Goal: Register for event/course

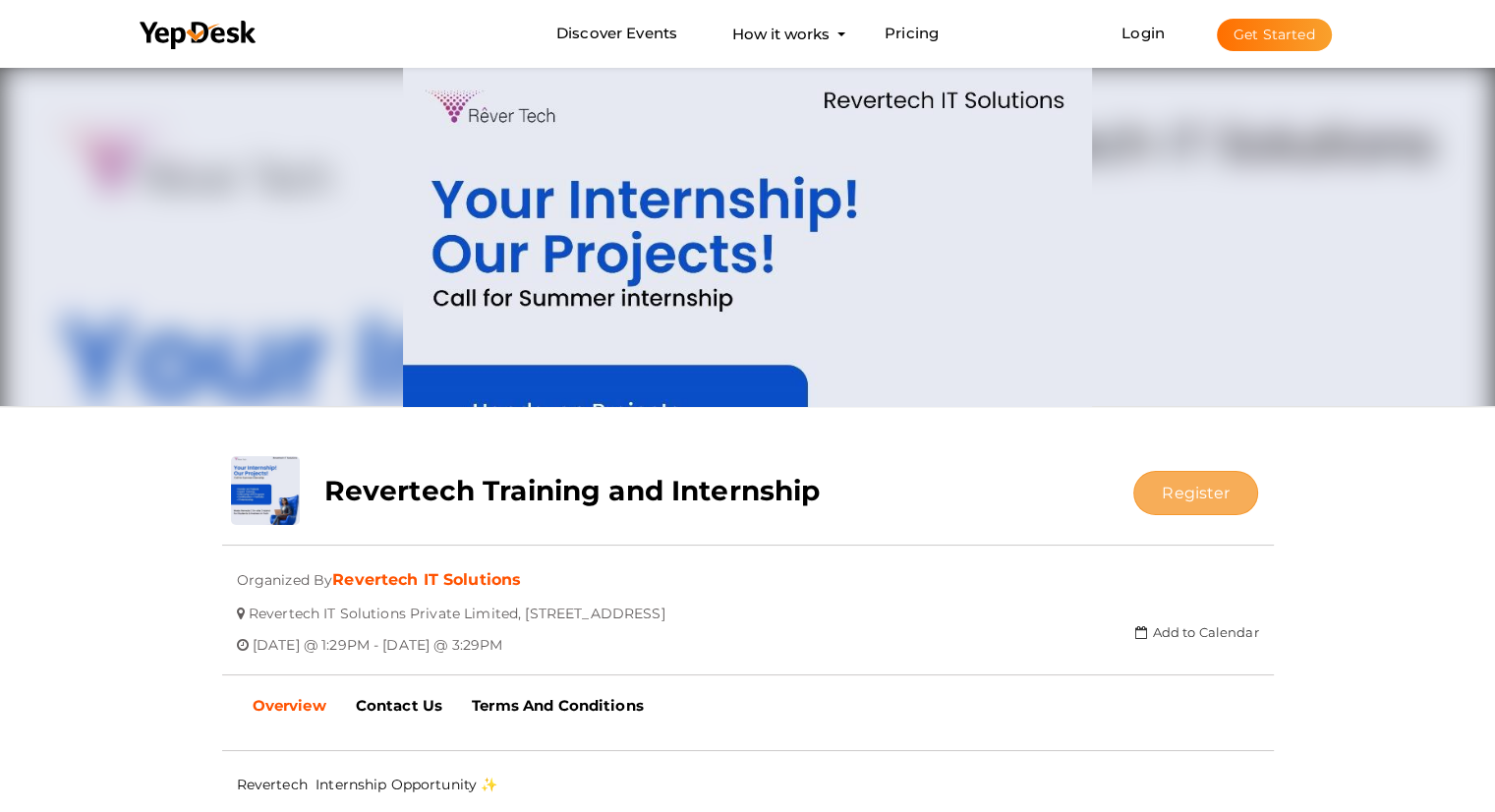
click at [1179, 507] on button "Register" at bounding box center [1196, 492] width 125 height 44
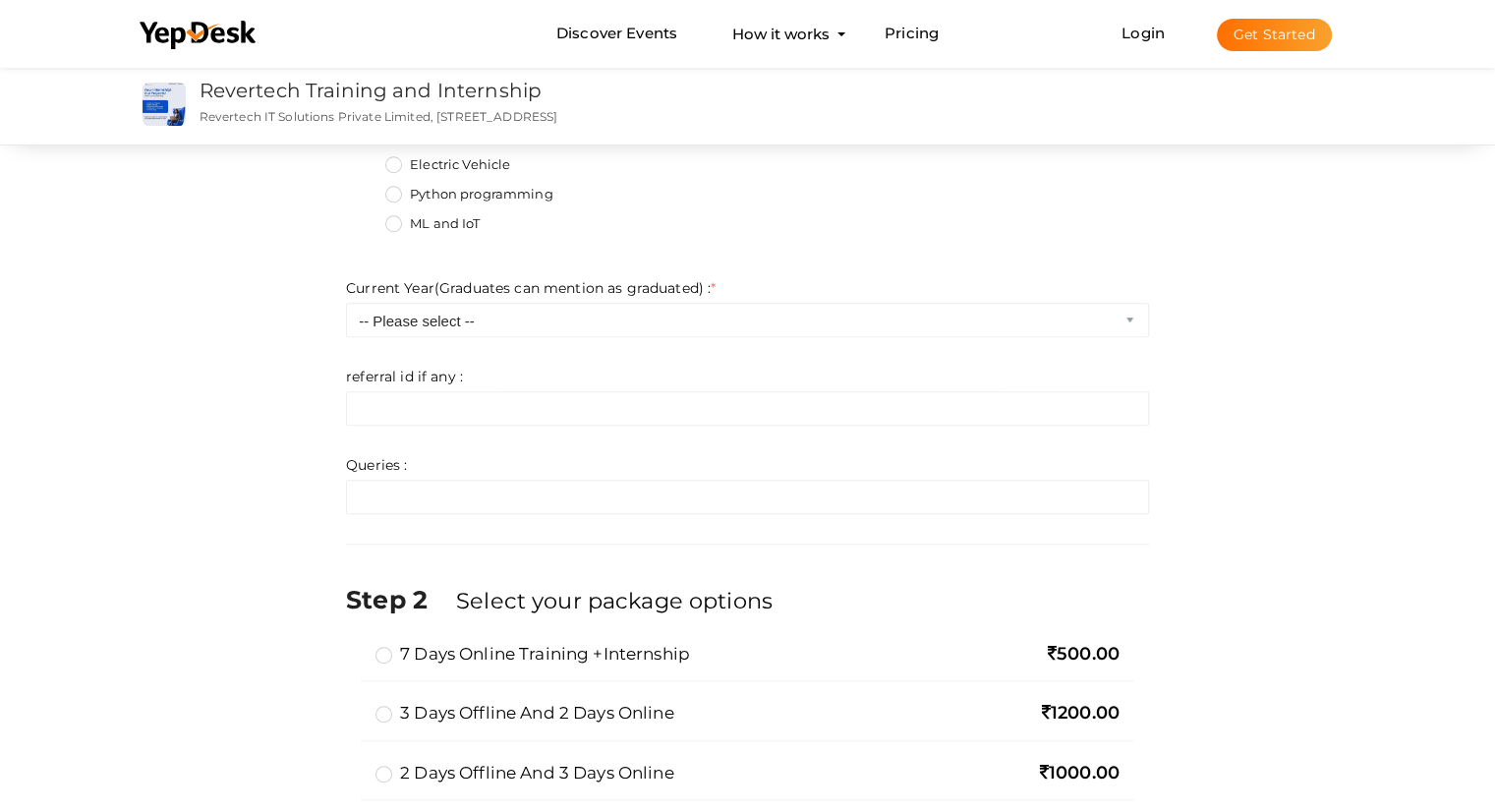
scroll to position [1171, 0]
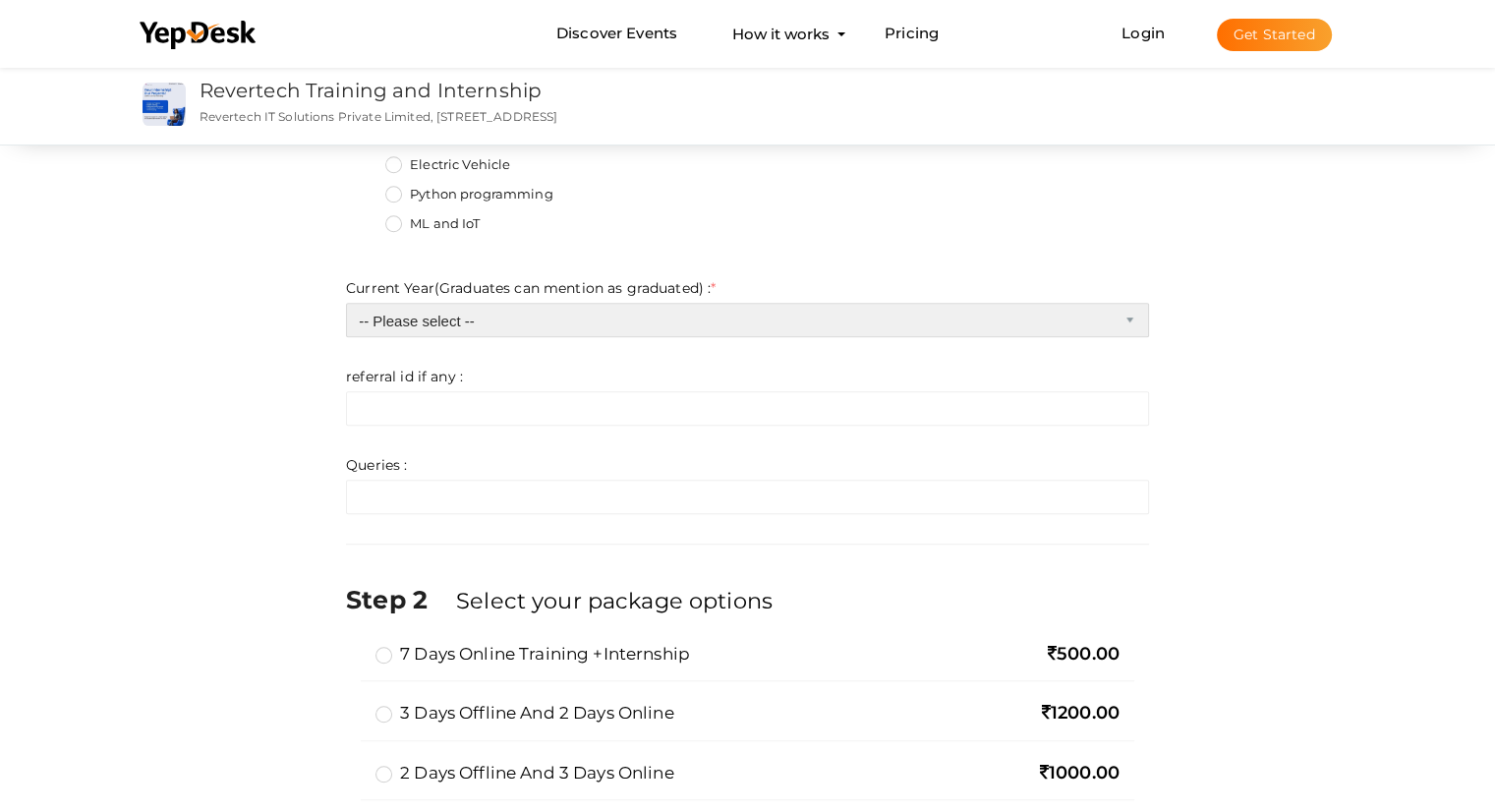
click at [881, 304] on select "-- Please select -- 1st 2nd 3rd 4th 5th masters graduate" at bounding box center [748, 320] width 803 height 35
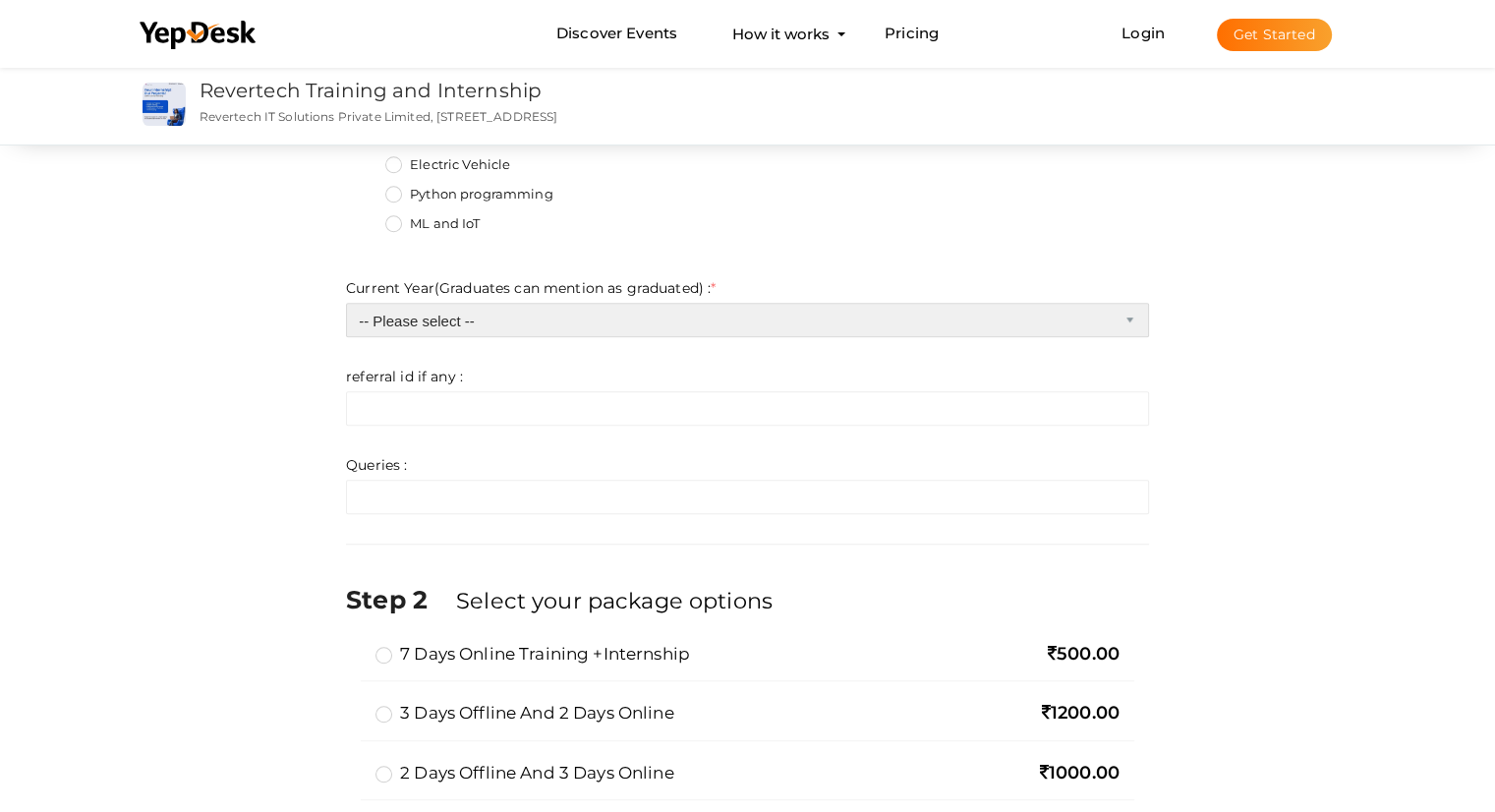
click at [881, 304] on select "-- Please select -- 1st 2nd 3rd 4th 5th masters graduate" at bounding box center [748, 320] width 803 height 35
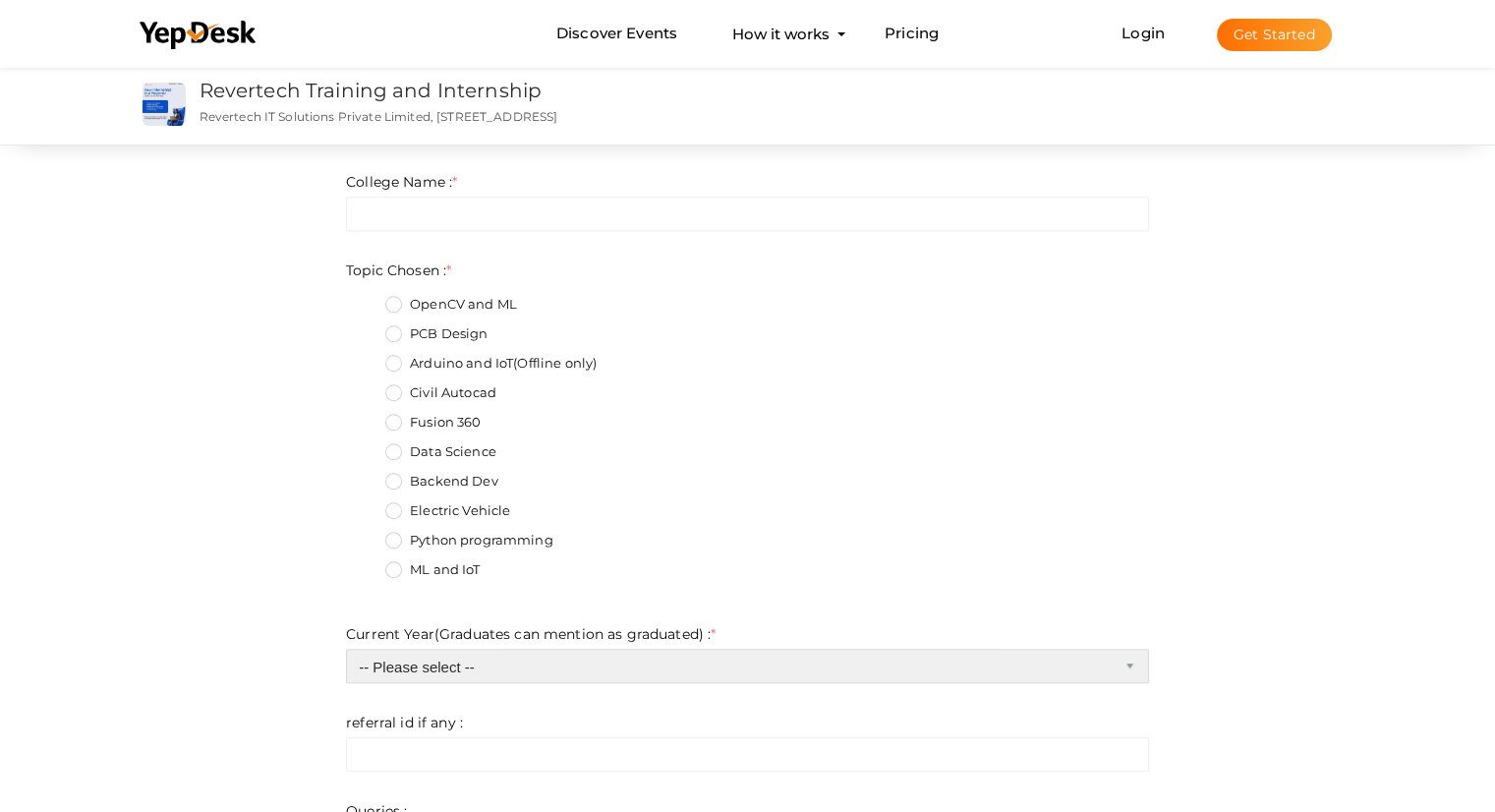
scroll to position [849, 0]
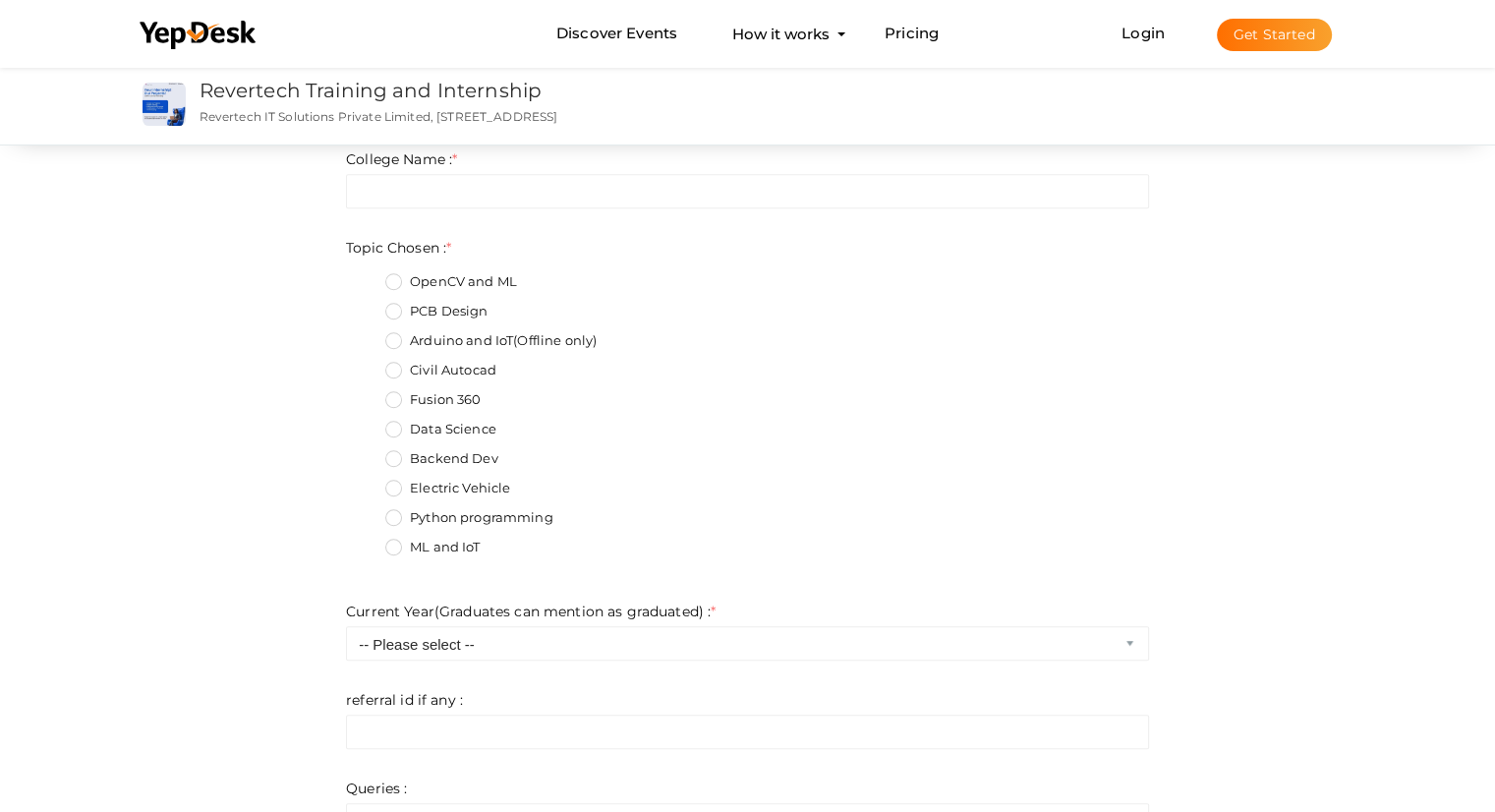
click at [640, 427] on div "Data Science" at bounding box center [767, 431] width 764 height 25
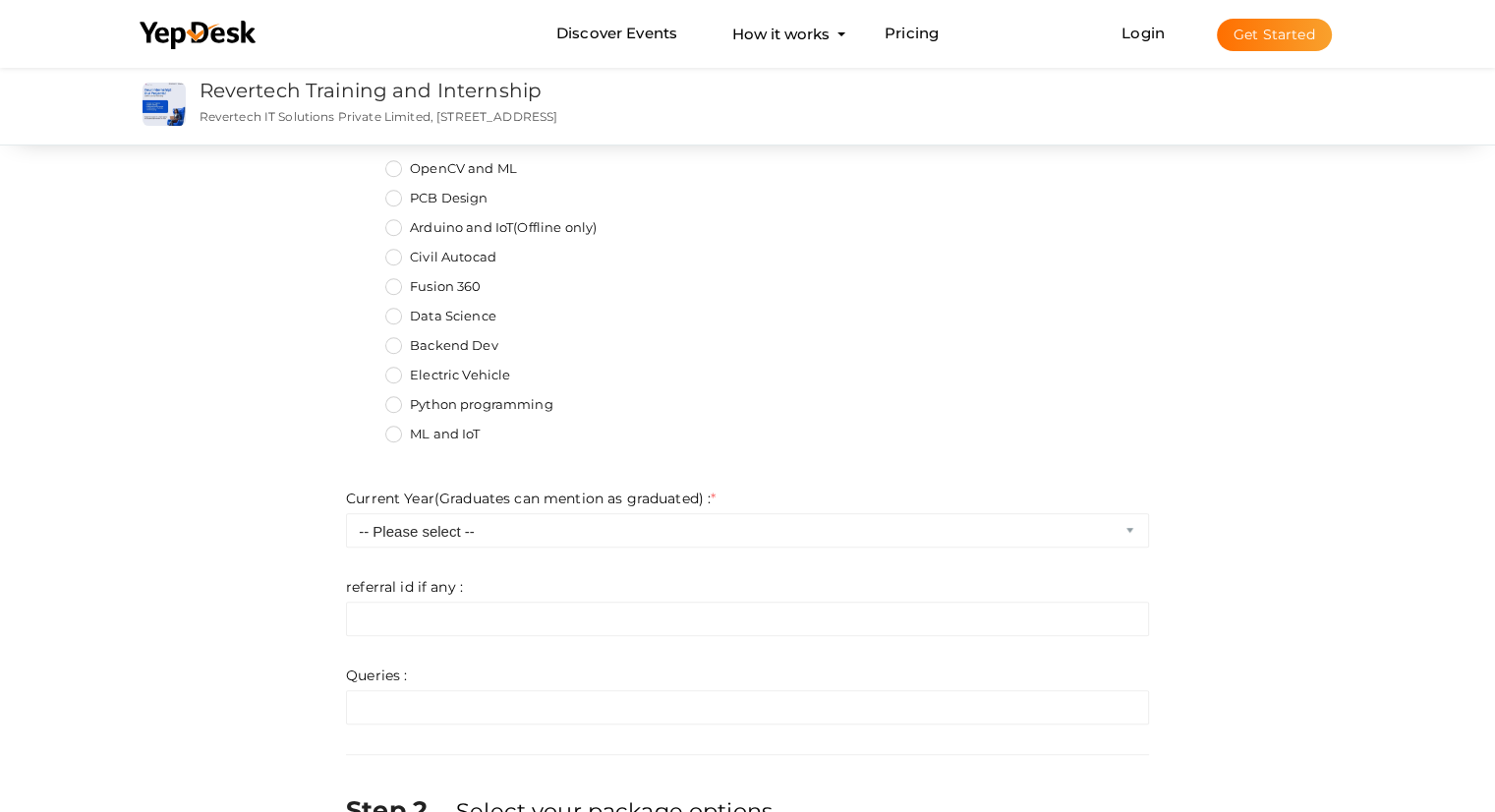
scroll to position [965, 0]
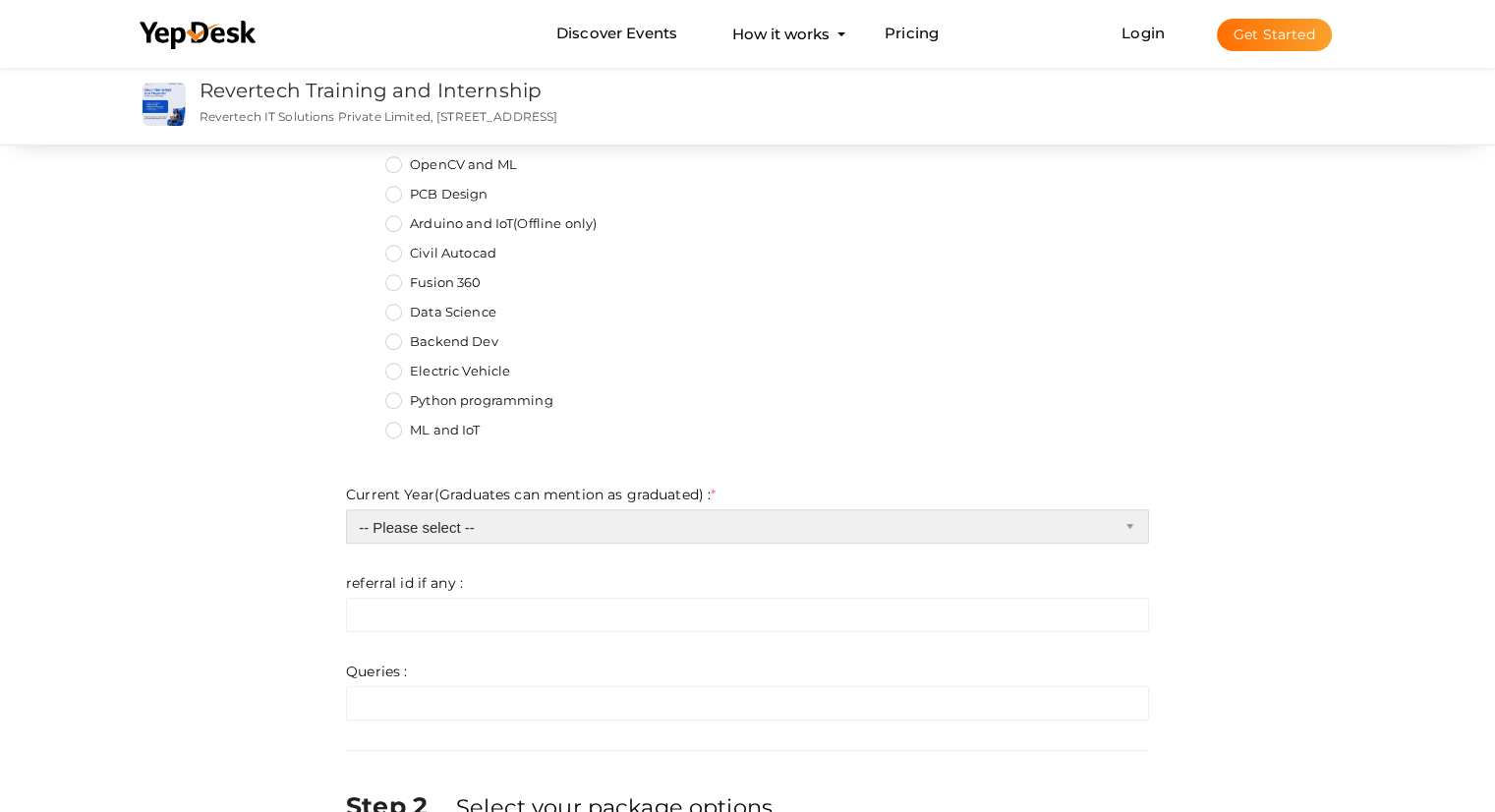
click at [664, 517] on select "-- Please select -- 1st 2nd 3rd 4th 5th masters graduate" at bounding box center [748, 526] width 803 height 35
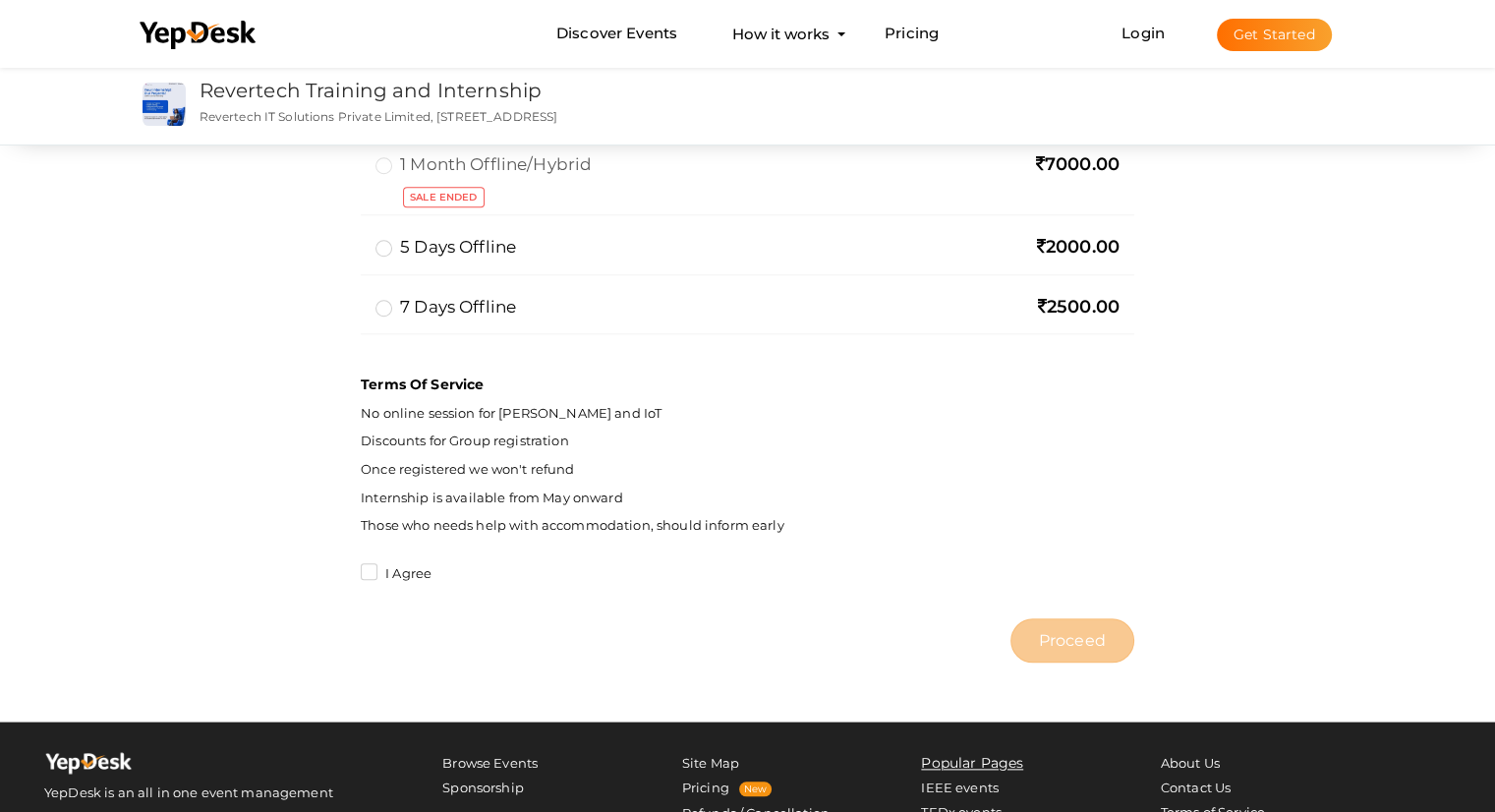
scroll to position [2105, 0]
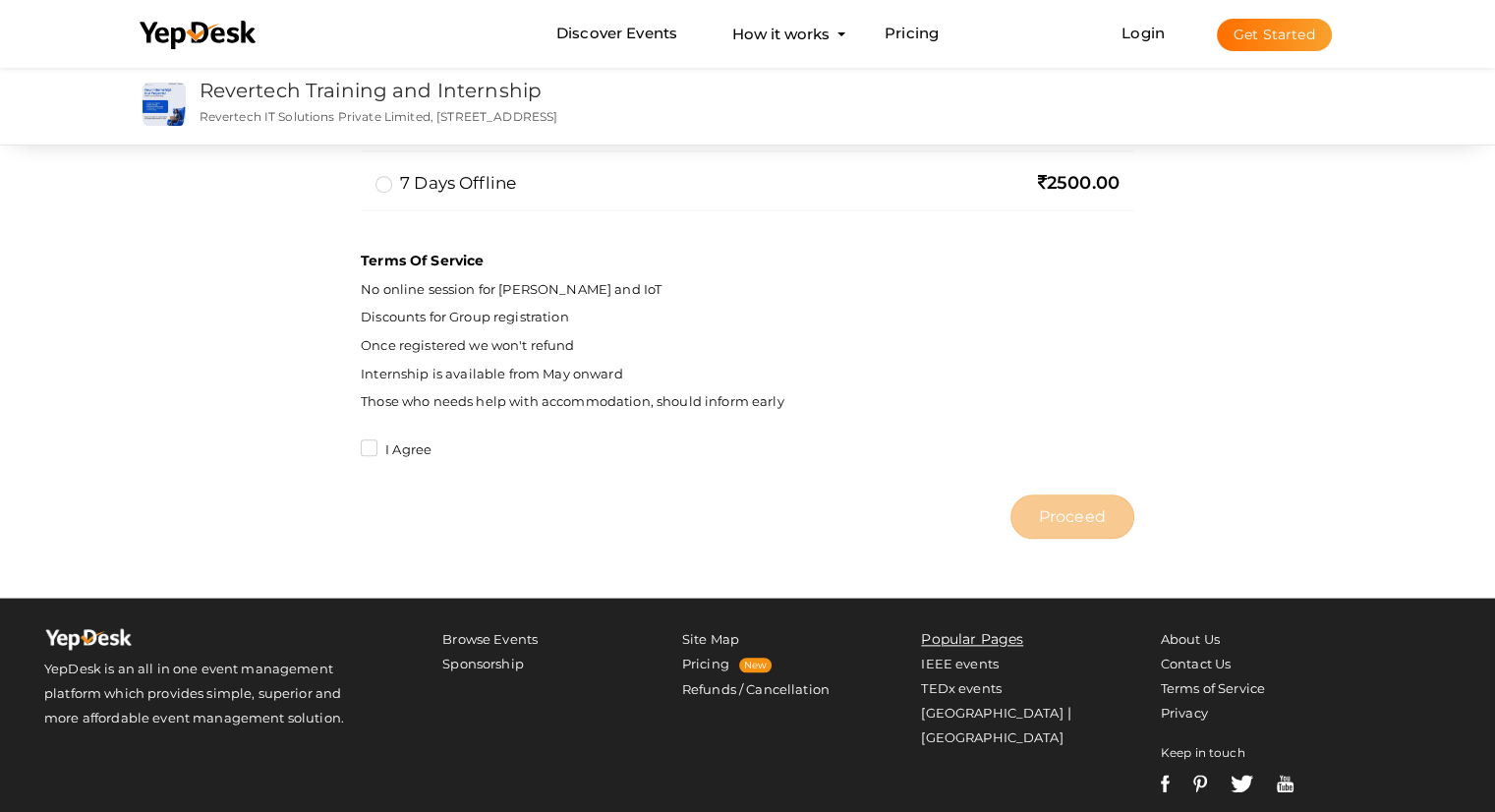
click at [561, 373] on p "Internship is available from May onward" at bounding box center [748, 374] width 774 height 19
click at [542, 346] on p "Once registered we won't refund" at bounding box center [748, 345] width 774 height 19
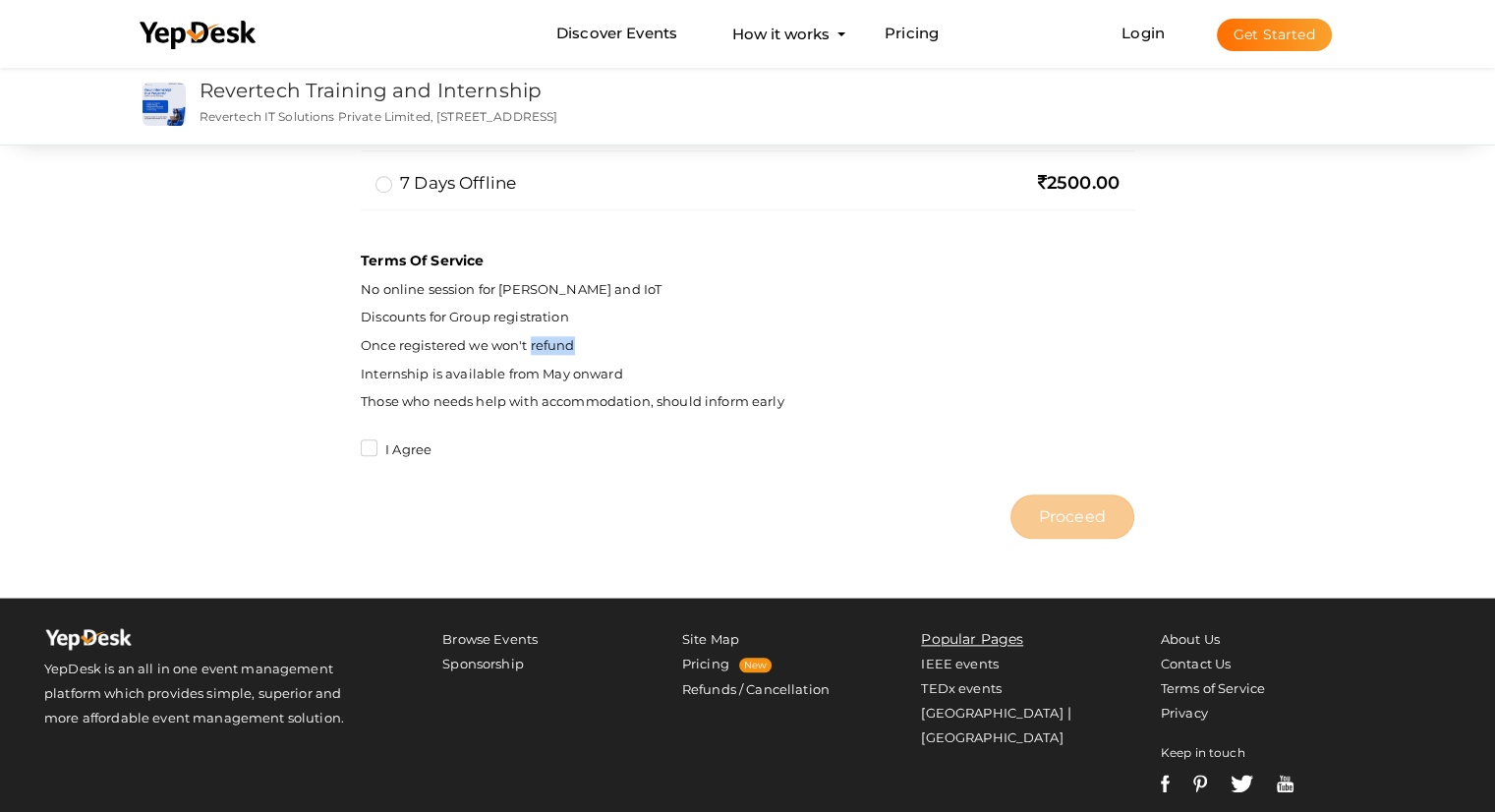
click at [542, 346] on p "Once registered we won't refund" at bounding box center [748, 345] width 774 height 19
click at [503, 316] on span "Discounts for Group registration" at bounding box center [465, 317] width 207 height 16
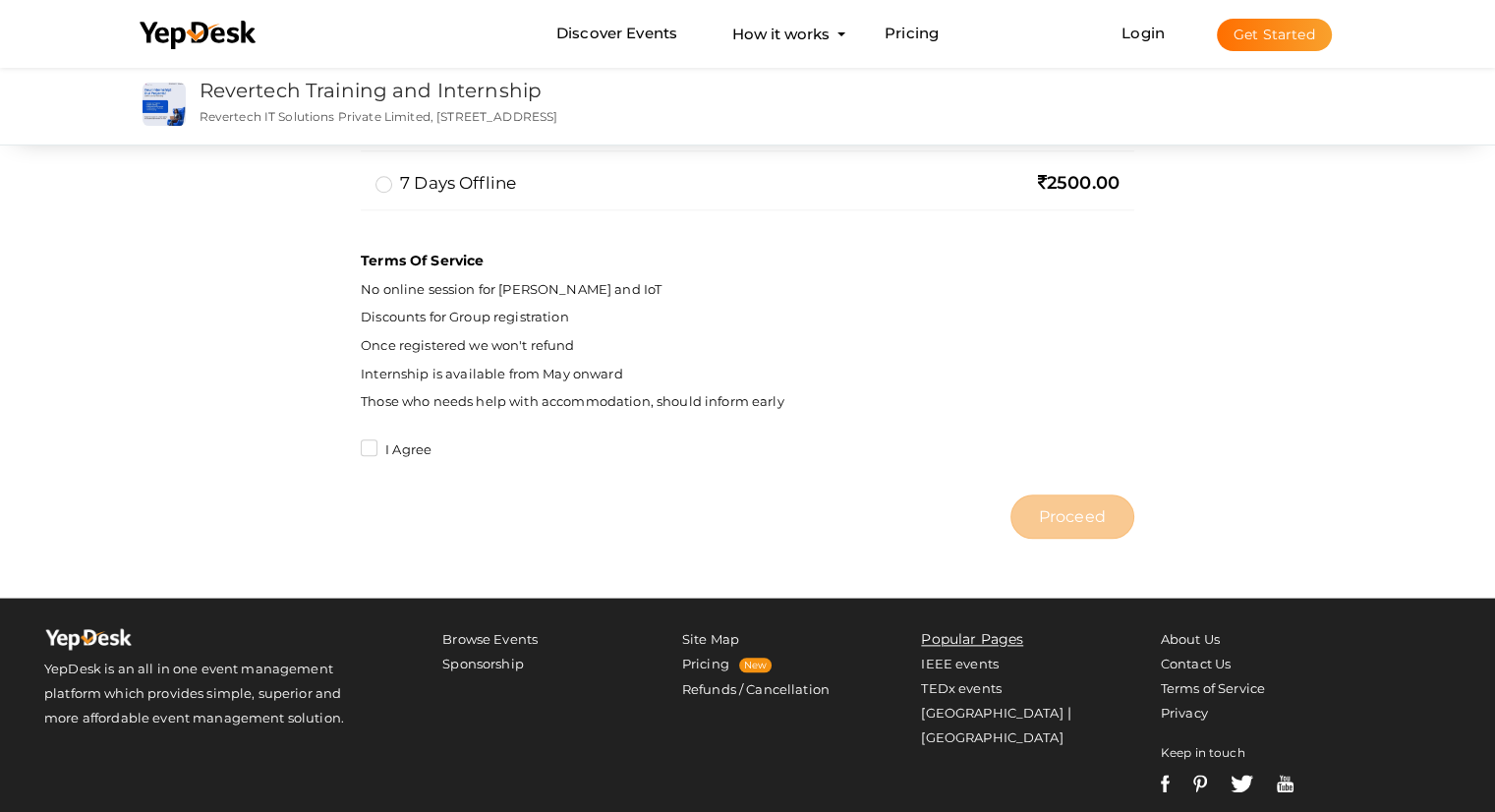
click at [499, 280] on p "No online session for [PERSON_NAME] and IoT" at bounding box center [748, 289] width 774 height 19
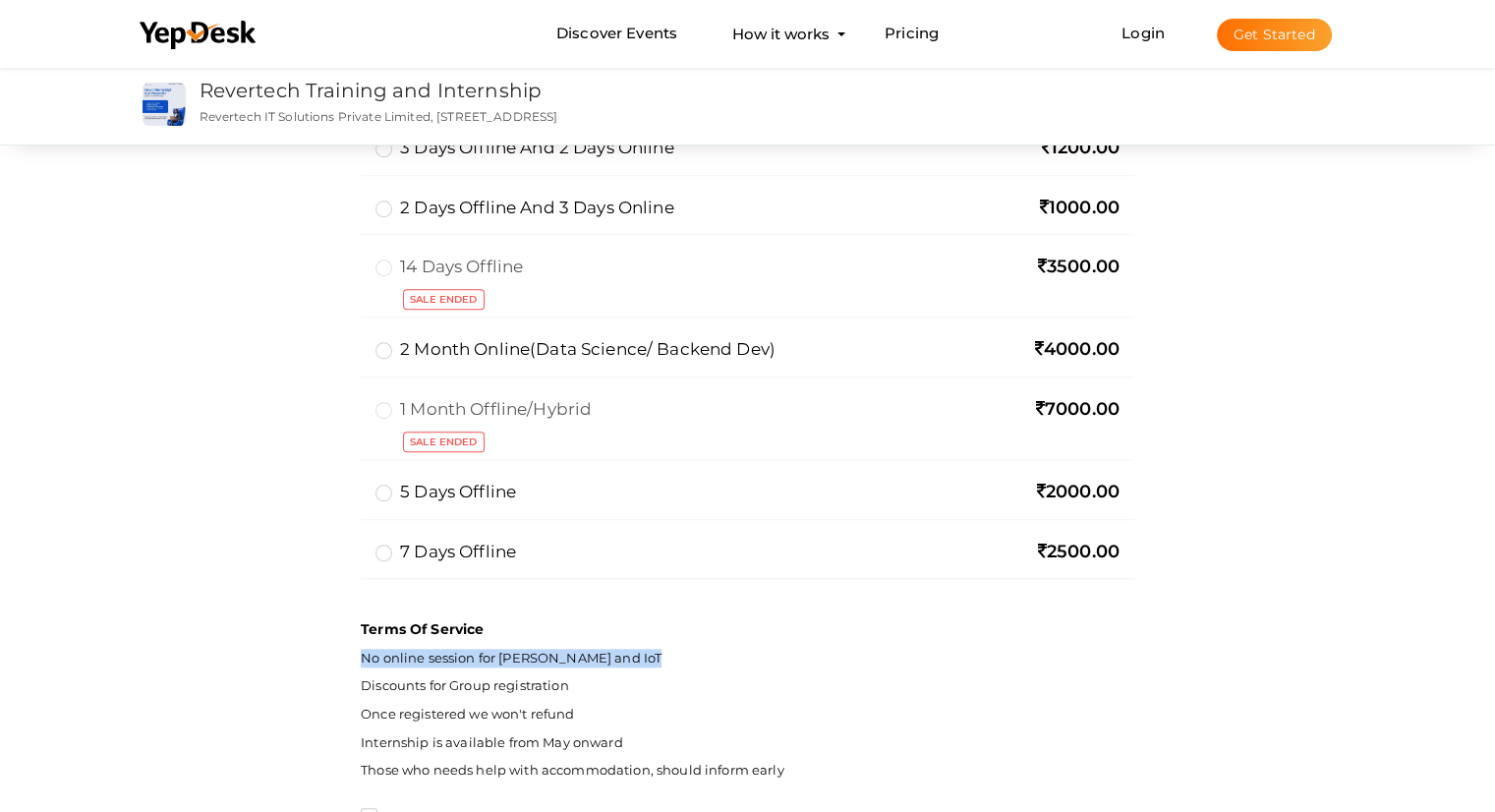
scroll to position [1735, 0]
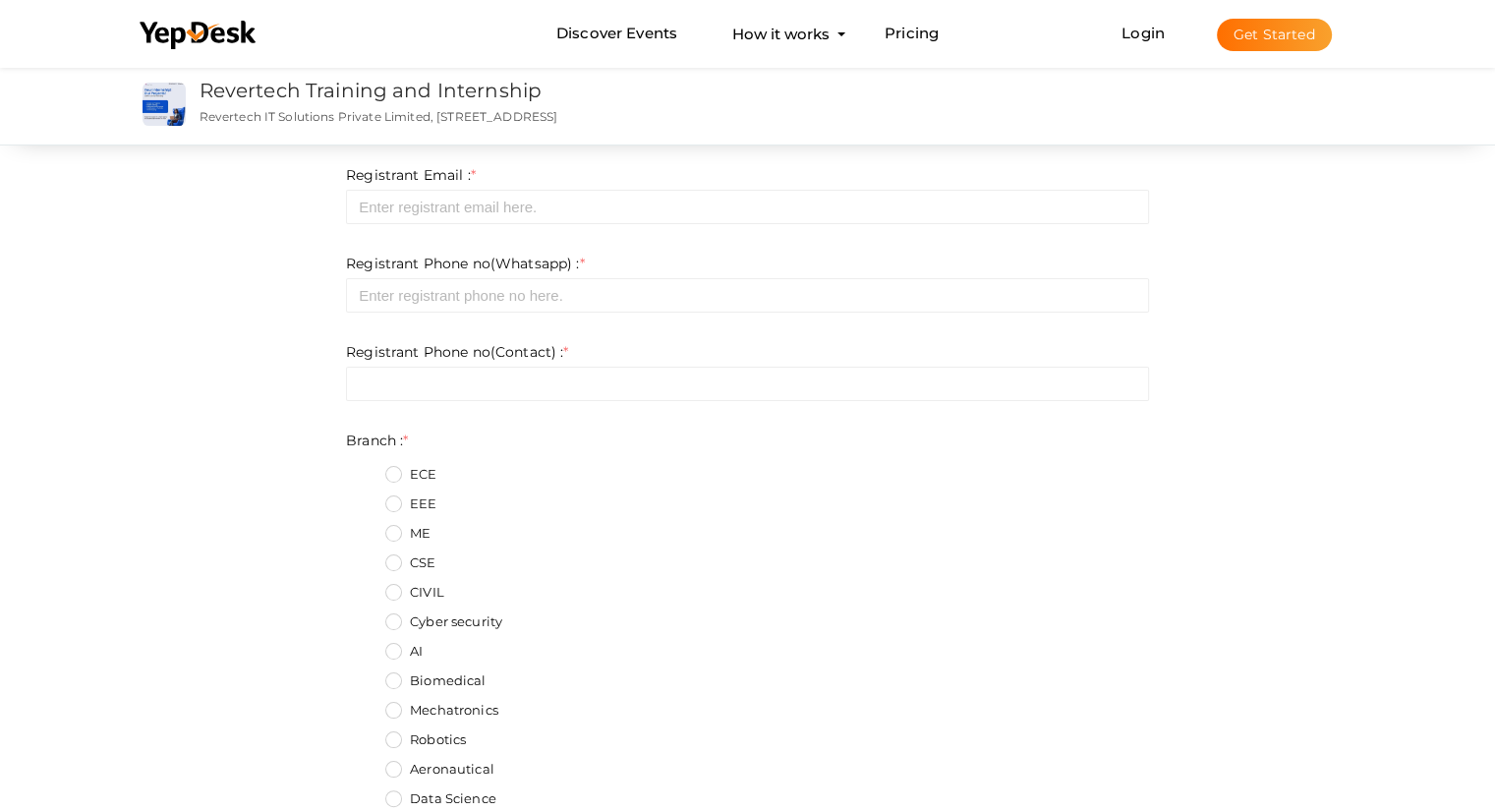
scroll to position [0, 0]
